Goal: Obtain resource: Download file/media

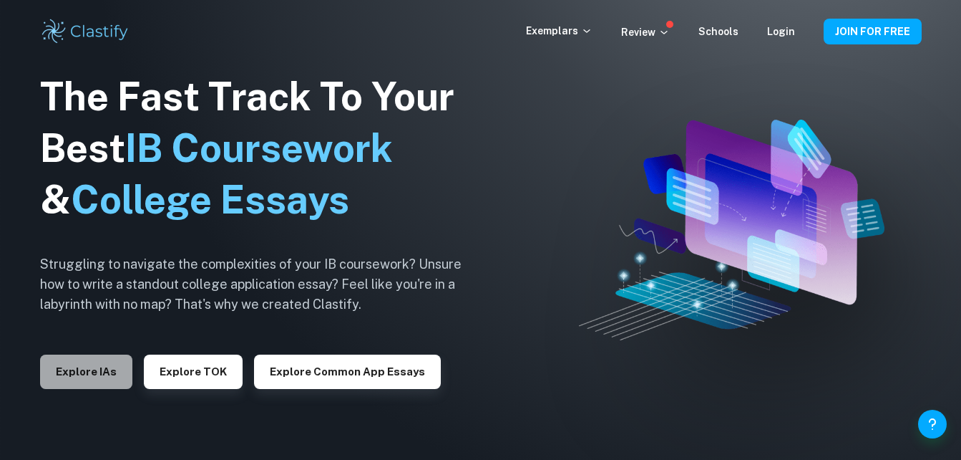
drag, startPoint x: 0, startPoint y: 0, endPoint x: 83, endPoint y: 386, distance: 394.7
click at [83, 386] on button "Explore IAs" at bounding box center [86, 371] width 92 height 34
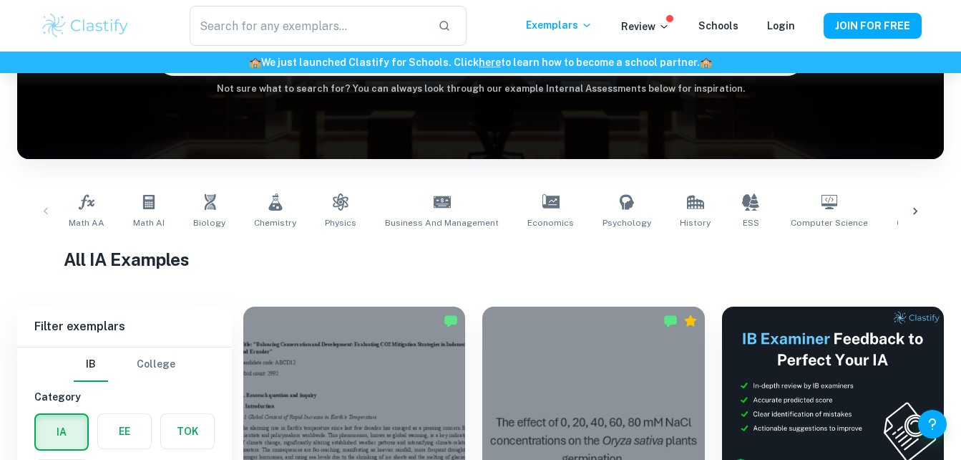
scroll to position [177, 0]
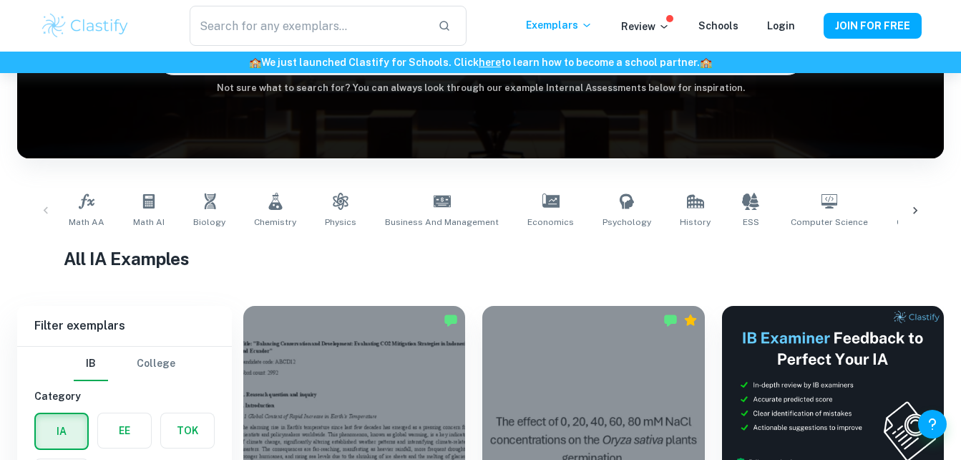
click at [112, 21] on img at bounding box center [85, 25] width 91 height 29
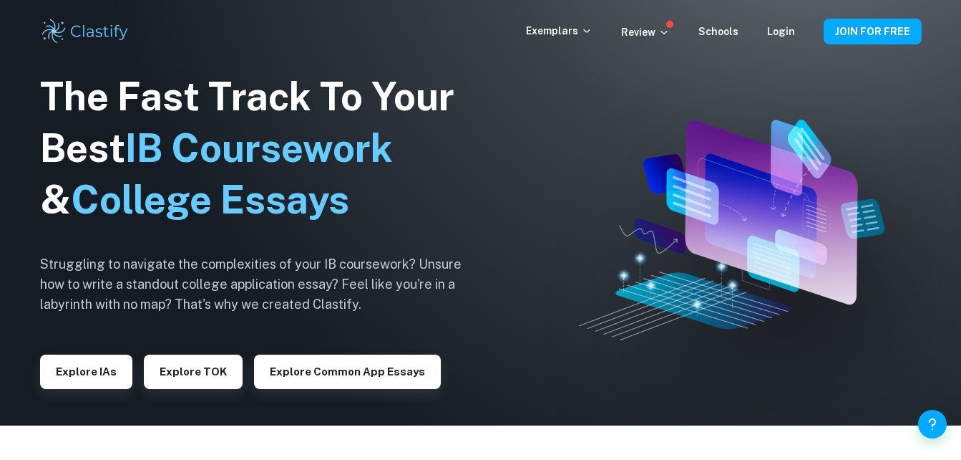
scroll to position [34, 0]
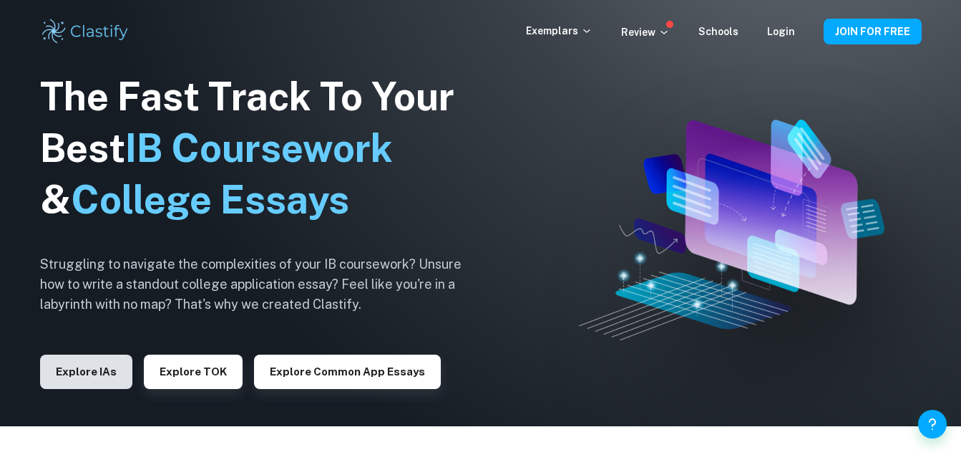
click at [74, 368] on button "Explore IAs" at bounding box center [86, 371] width 92 height 34
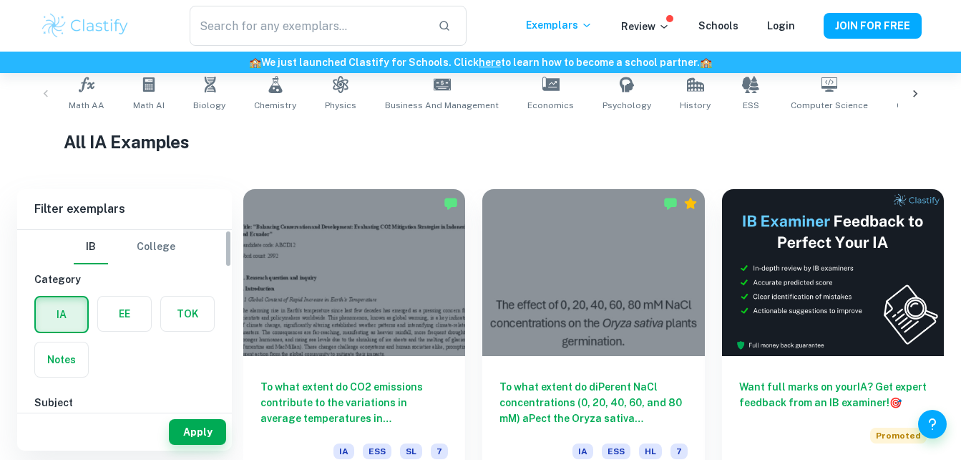
scroll to position [294, 0]
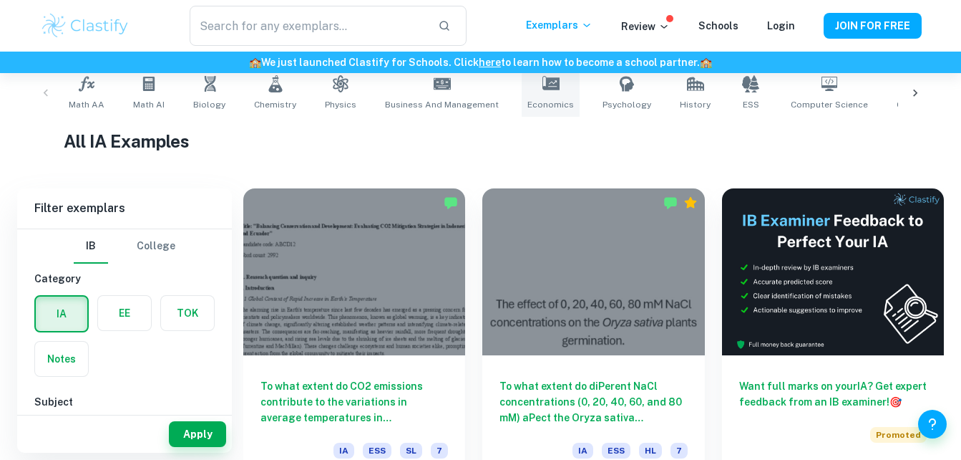
click at [527, 95] on link "Economics" at bounding box center [551, 92] width 58 height 47
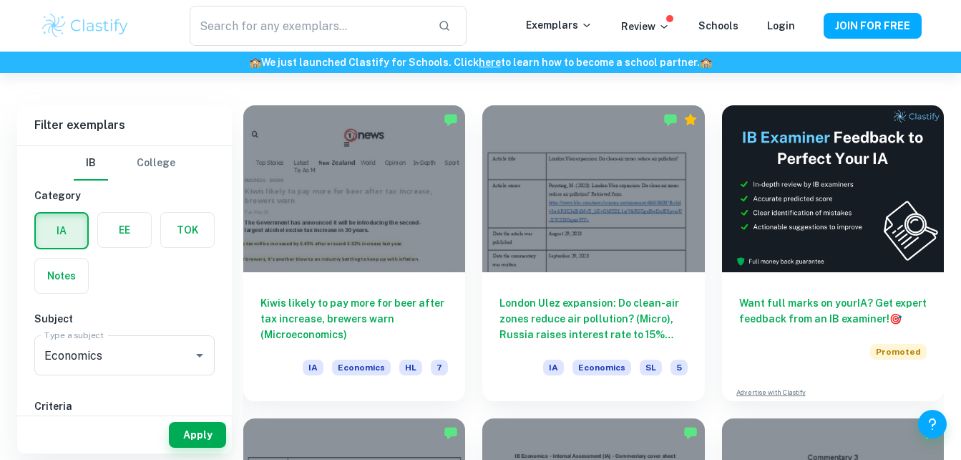
scroll to position [378, 0]
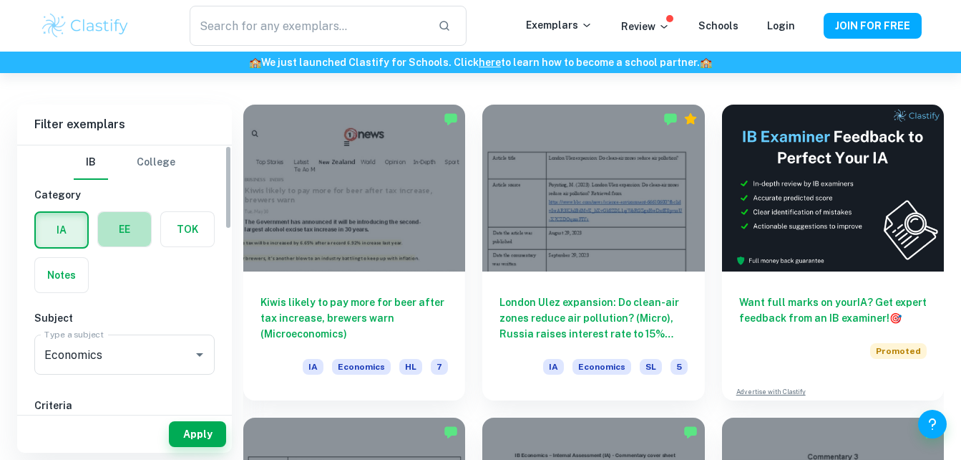
click at [132, 236] on label "button" at bounding box center [124, 229] width 53 height 34
click at [0, 0] on input "radio" at bounding box center [0, 0] width 0 height 0
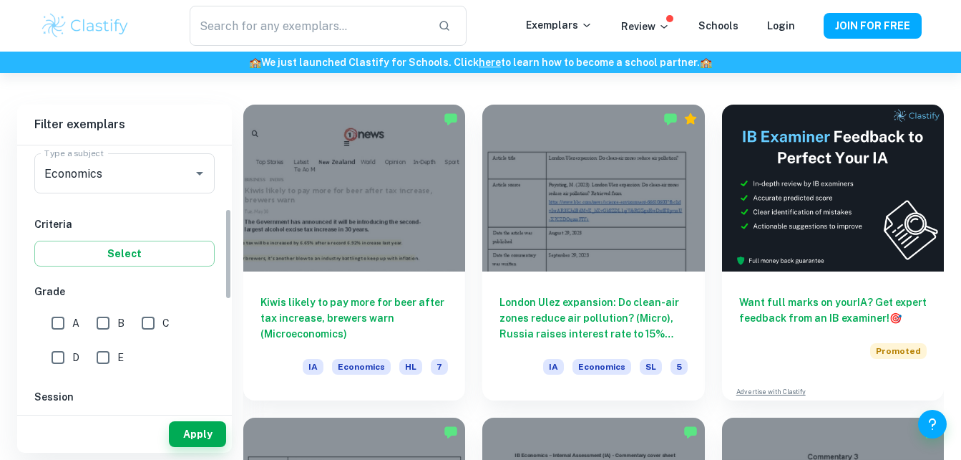
scroll to position [245, 0]
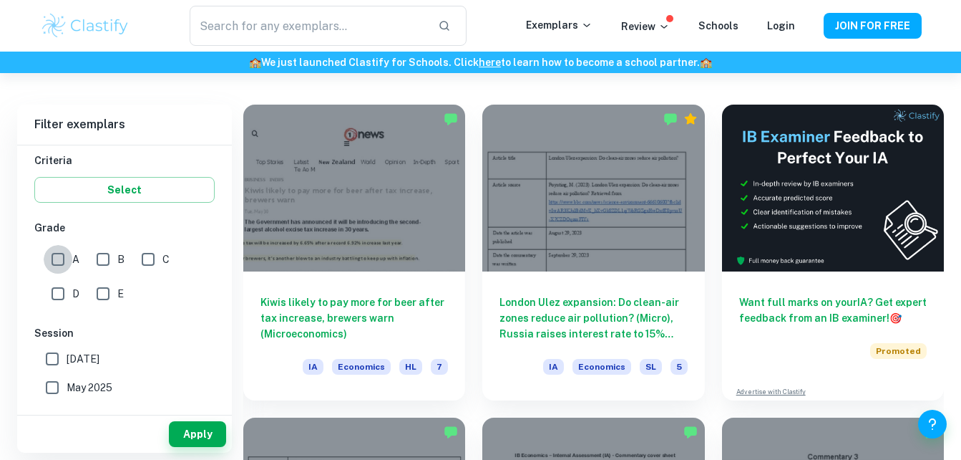
click at [53, 259] on input "A" at bounding box center [58, 259] width 29 height 29
checkbox input "true"
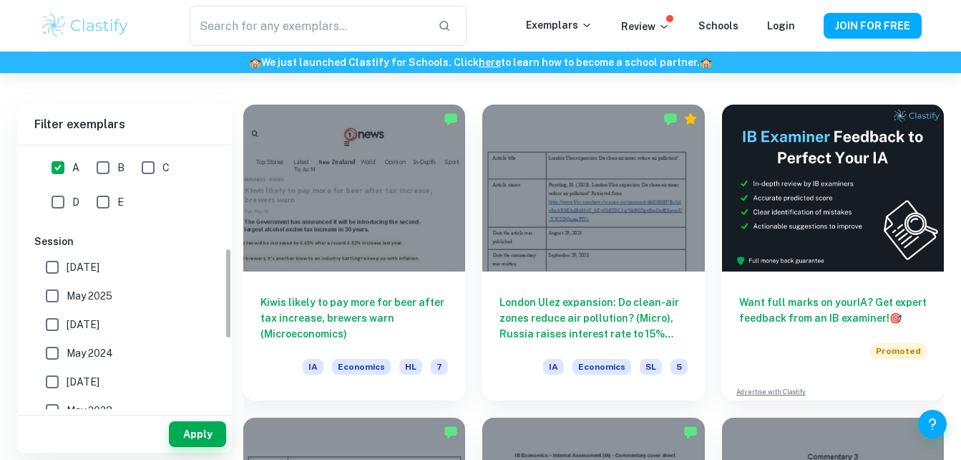
scroll to position [338, 0]
click at [54, 268] on input "[DATE]" at bounding box center [52, 265] width 29 height 29
click at [198, 427] on button "Apply" at bounding box center [197, 434] width 57 height 26
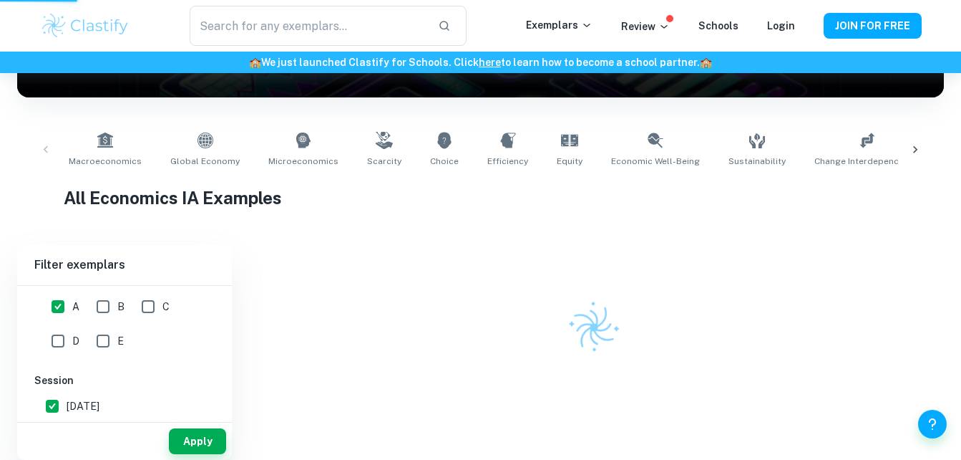
scroll to position [238, 0]
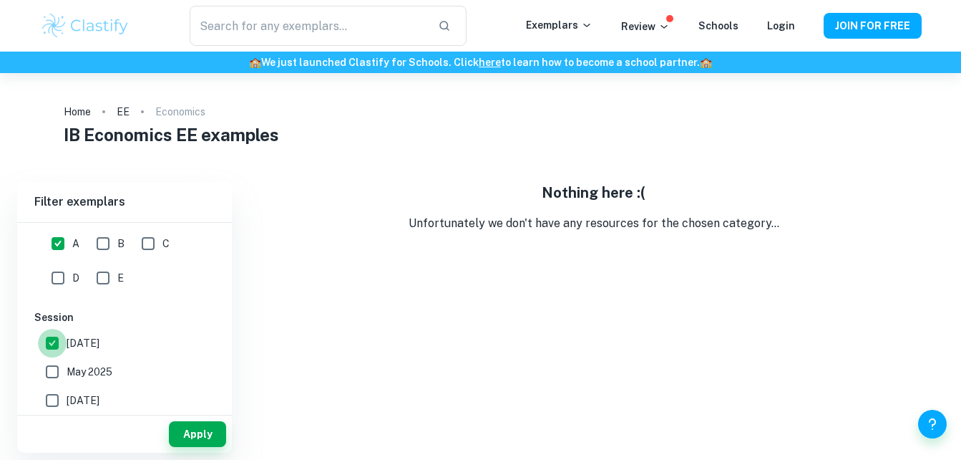
click at [53, 343] on input "[DATE]" at bounding box center [52, 343] width 29 height 29
checkbox input "false"
click at [54, 371] on input "May 2025" at bounding box center [52, 371] width 29 height 29
checkbox input "true"
click at [188, 440] on button "Apply" at bounding box center [197, 434] width 57 height 26
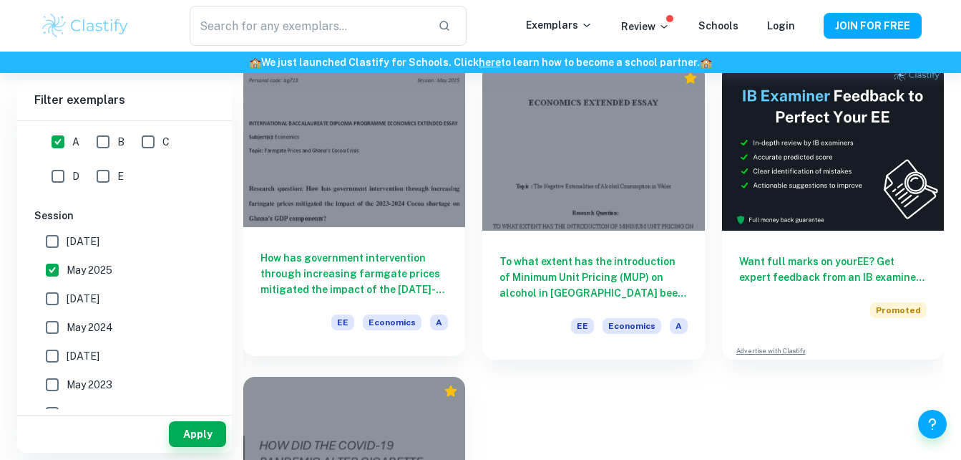
scroll to position [130, 0]
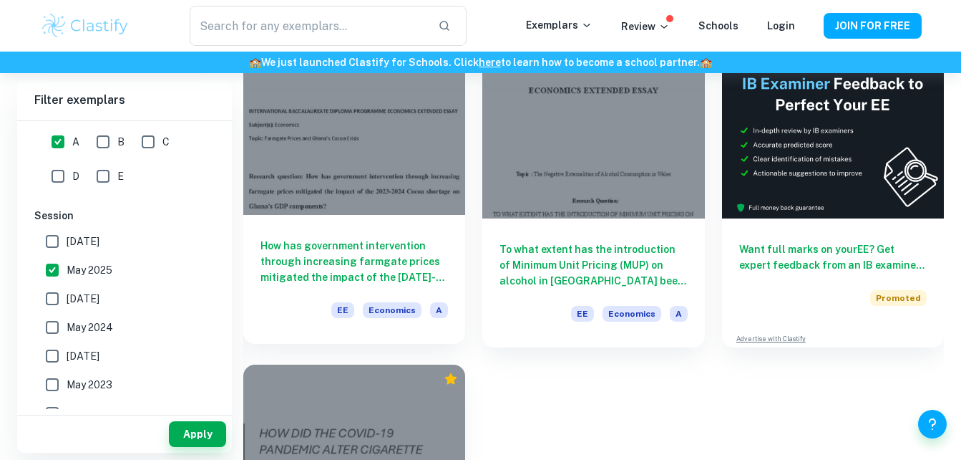
click at [359, 198] on div at bounding box center [354, 131] width 222 height 167
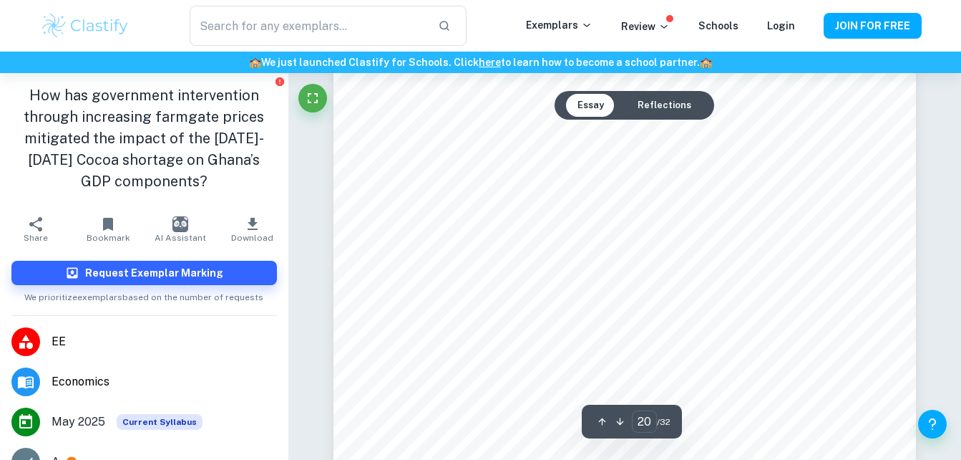
scroll to position [16247, 0]
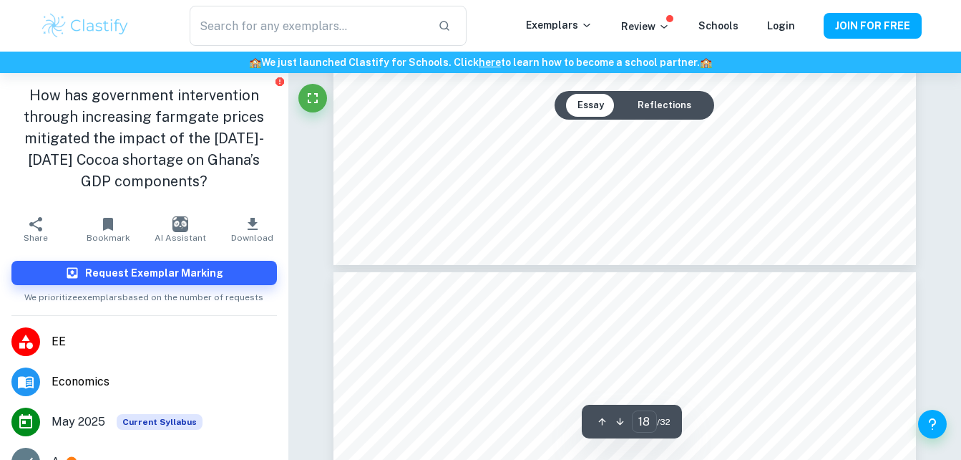
type input "17"
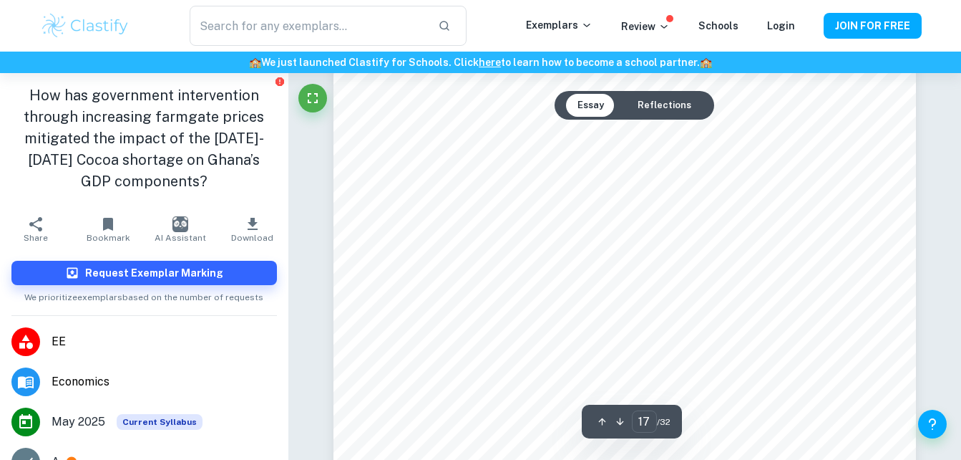
scroll to position [13890, 0]
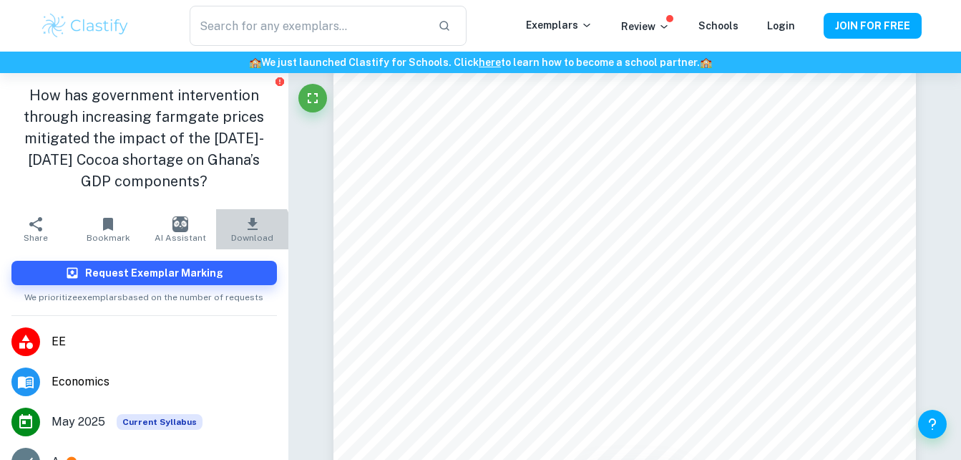
click at [244, 230] on icon "button" at bounding box center [252, 223] width 17 height 17
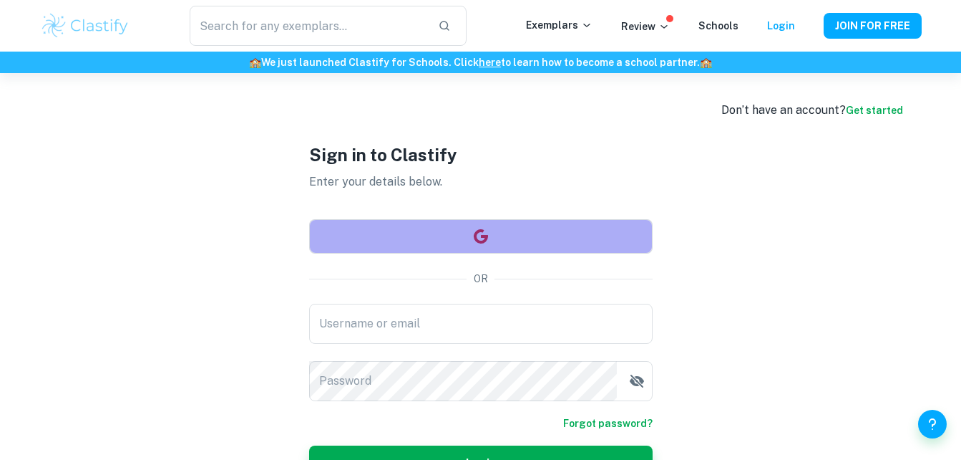
click at [466, 236] on button "button" at bounding box center [481, 236] width 344 height 34
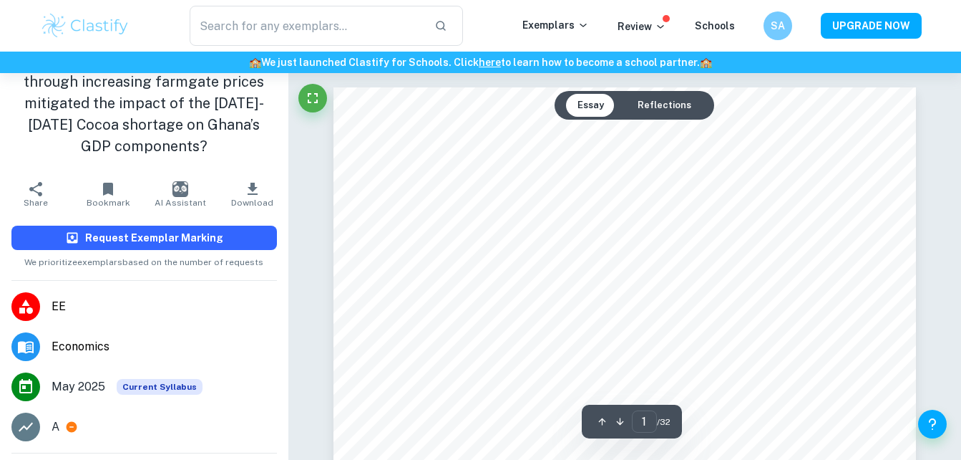
scroll to position [27, 0]
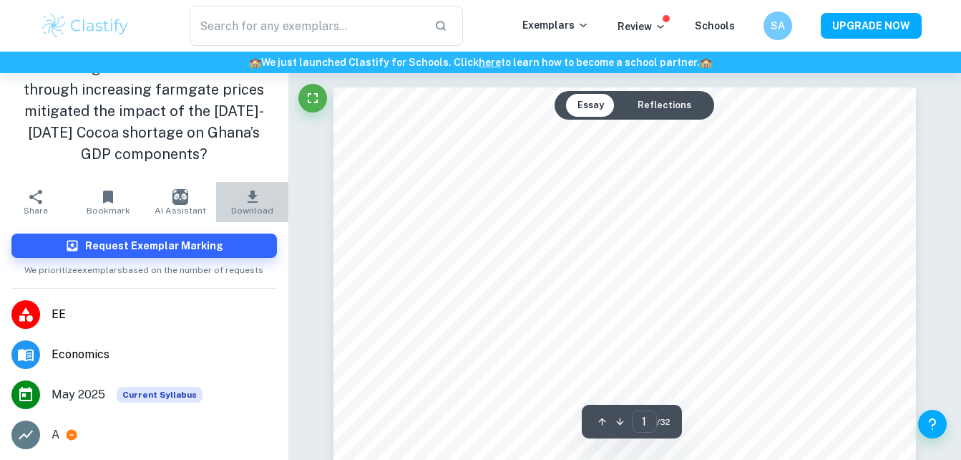
click at [243, 184] on button "Download" at bounding box center [252, 202] width 72 height 40
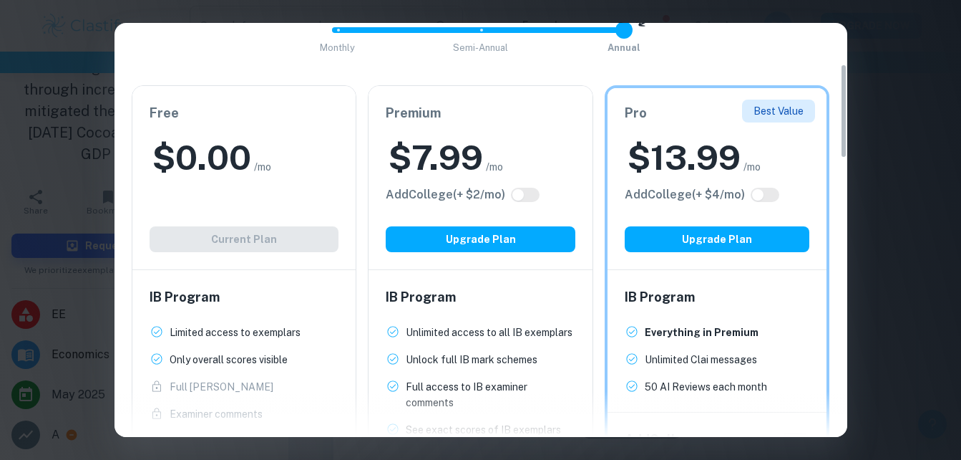
scroll to position [180, 0]
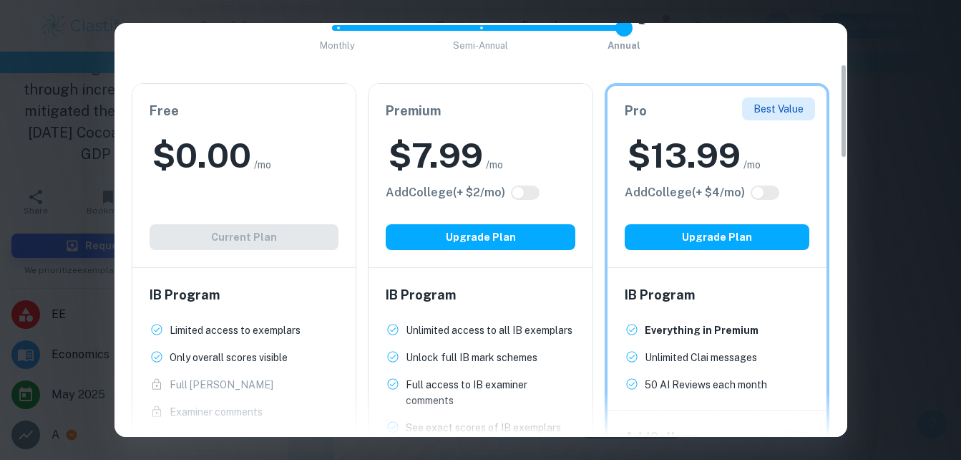
click at [240, 144] on h2 "$ 0.00" at bounding box center [201, 155] width 99 height 46
click at [288, 159] on div "$ 0.00 /mo" at bounding box center [245, 155] width 190 height 46
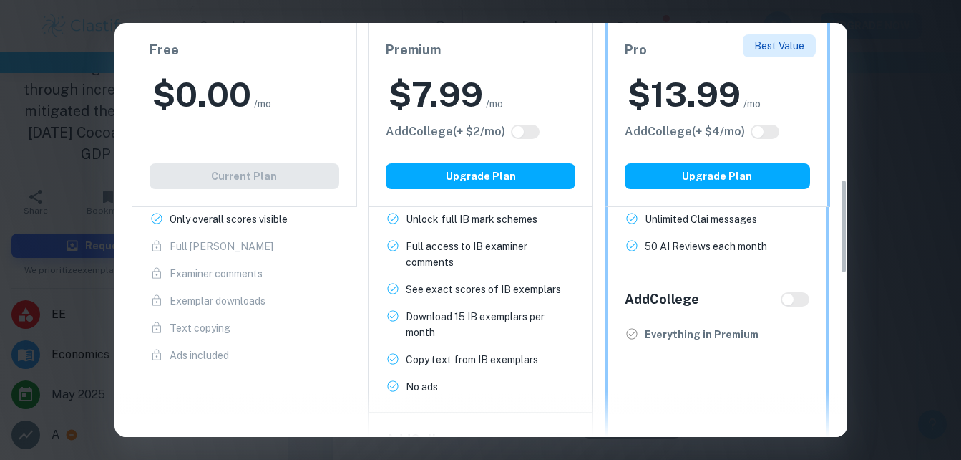
scroll to position [0, 0]
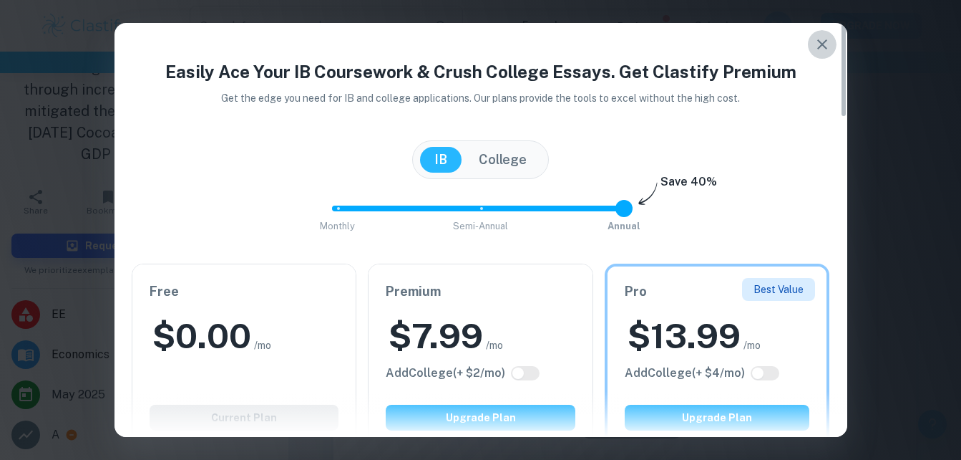
click at [835, 43] on button "button" at bounding box center [822, 44] width 29 height 29
